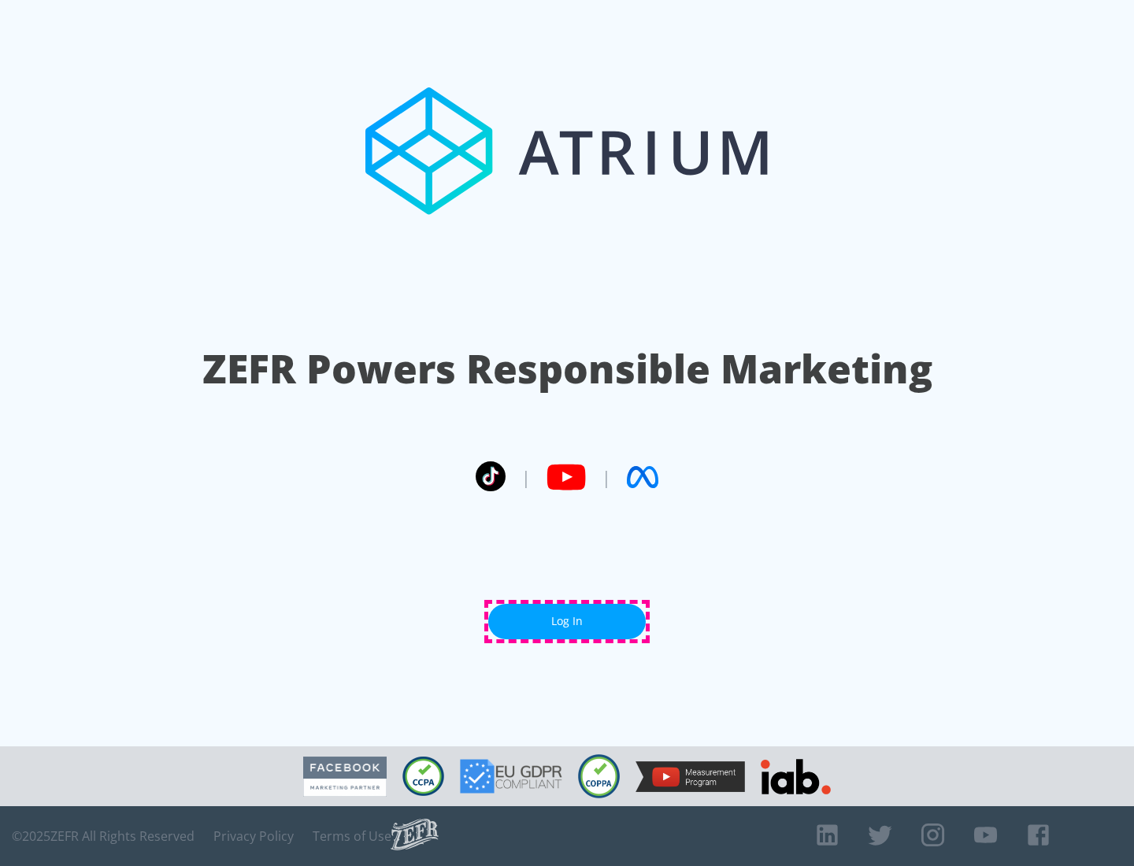
click at [567, 621] on link "Log In" at bounding box center [567, 621] width 158 height 35
